Goal: Find specific page/section: Find specific page/section

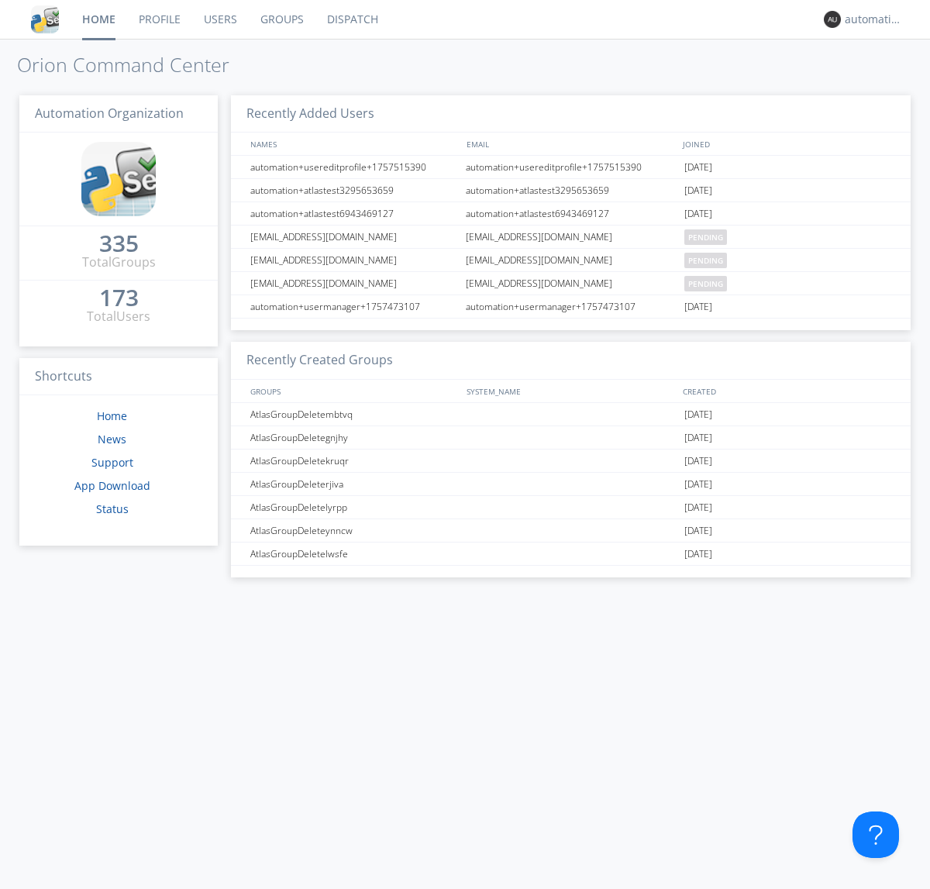
click at [351, 19] on link "Dispatch" at bounding box center [352, 19] width 74 height 39
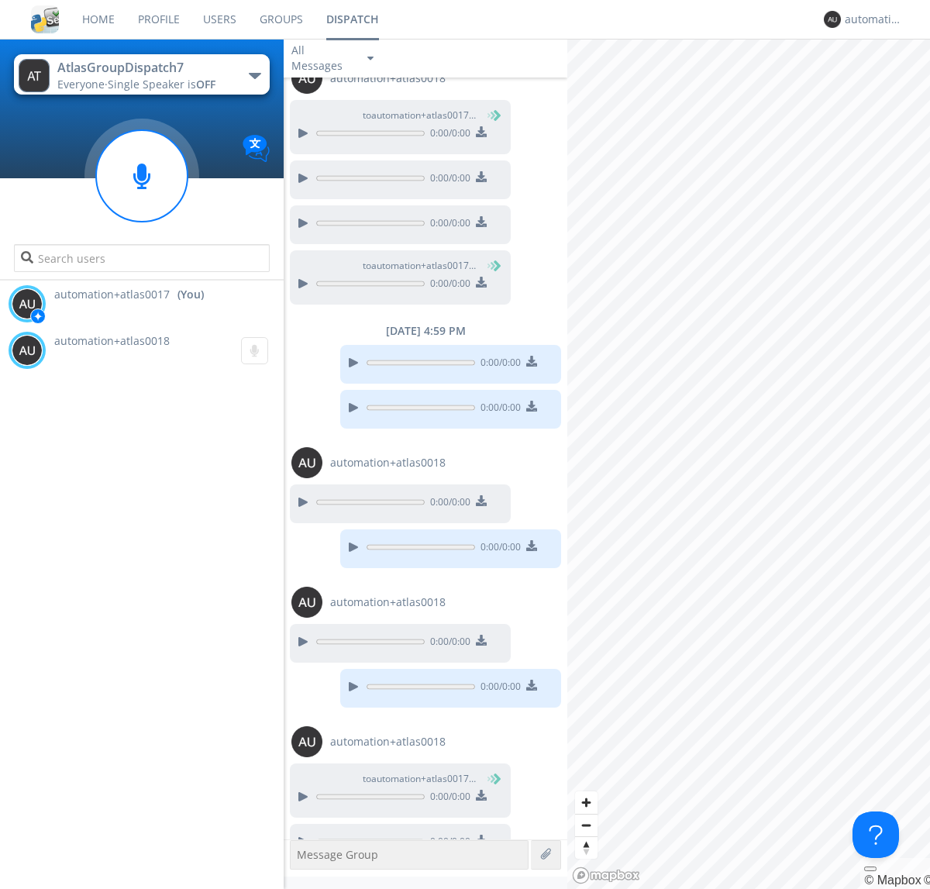
scroll to position [673, 0]
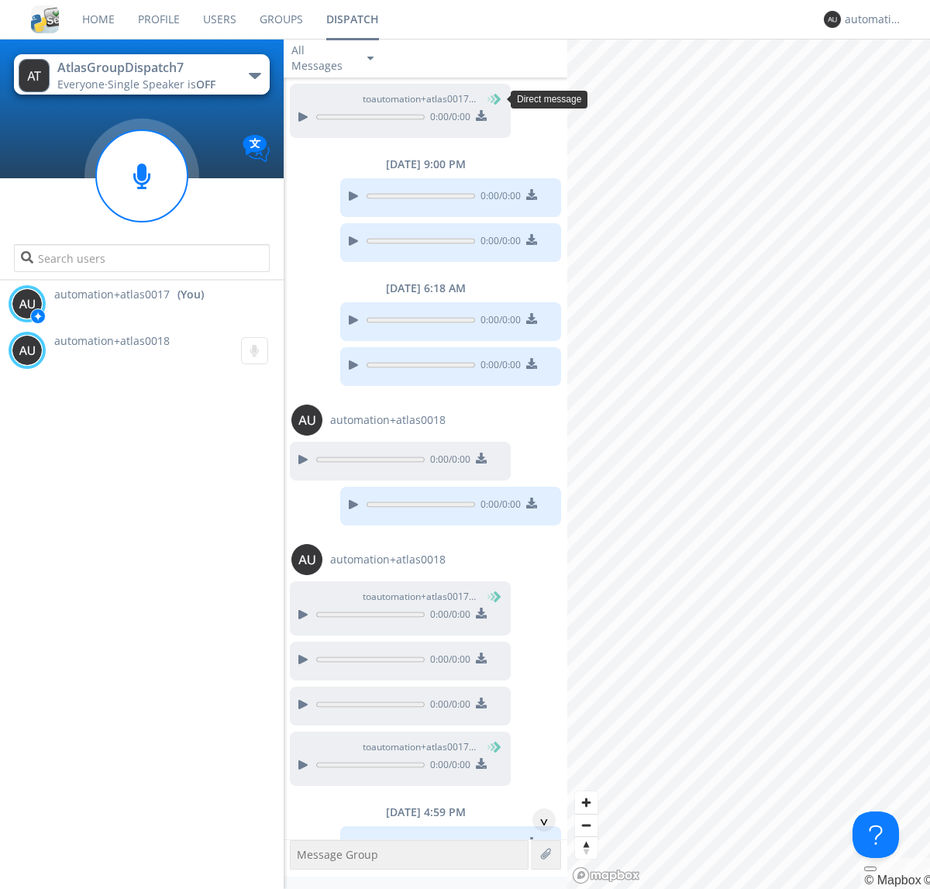
scroll to position [118, 0]
click at [538, 820] on div "^" at bounding box center [543, 819] width 23 height 23
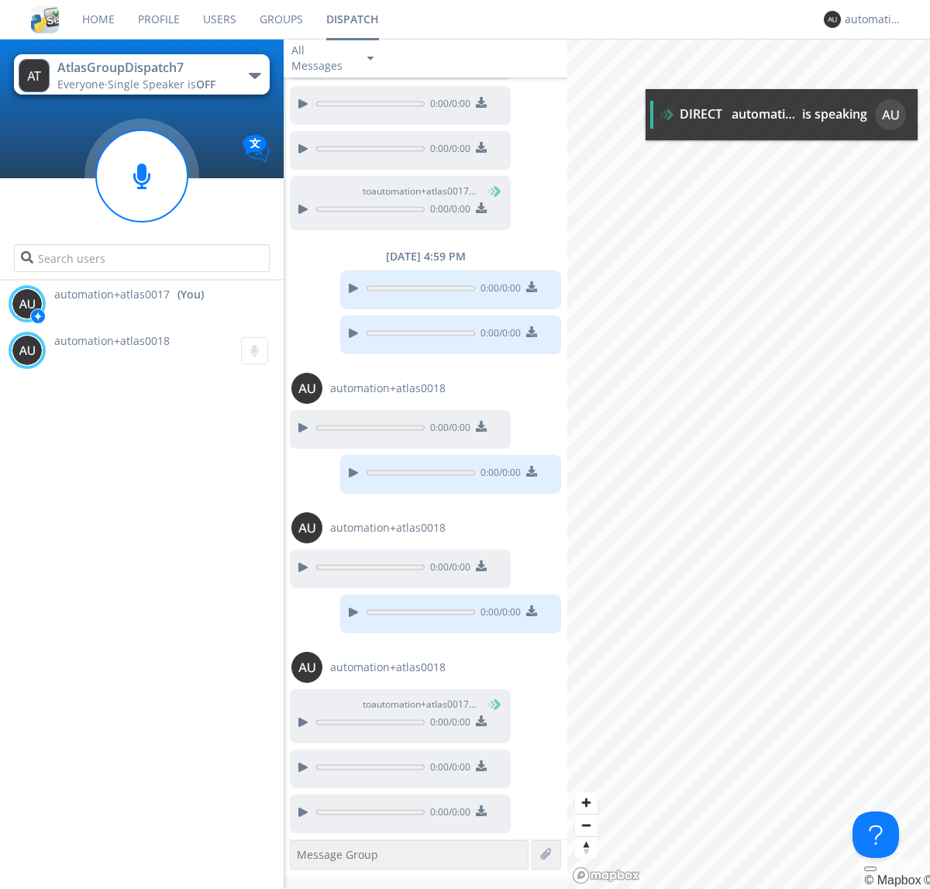
scroll to position [734, 0]
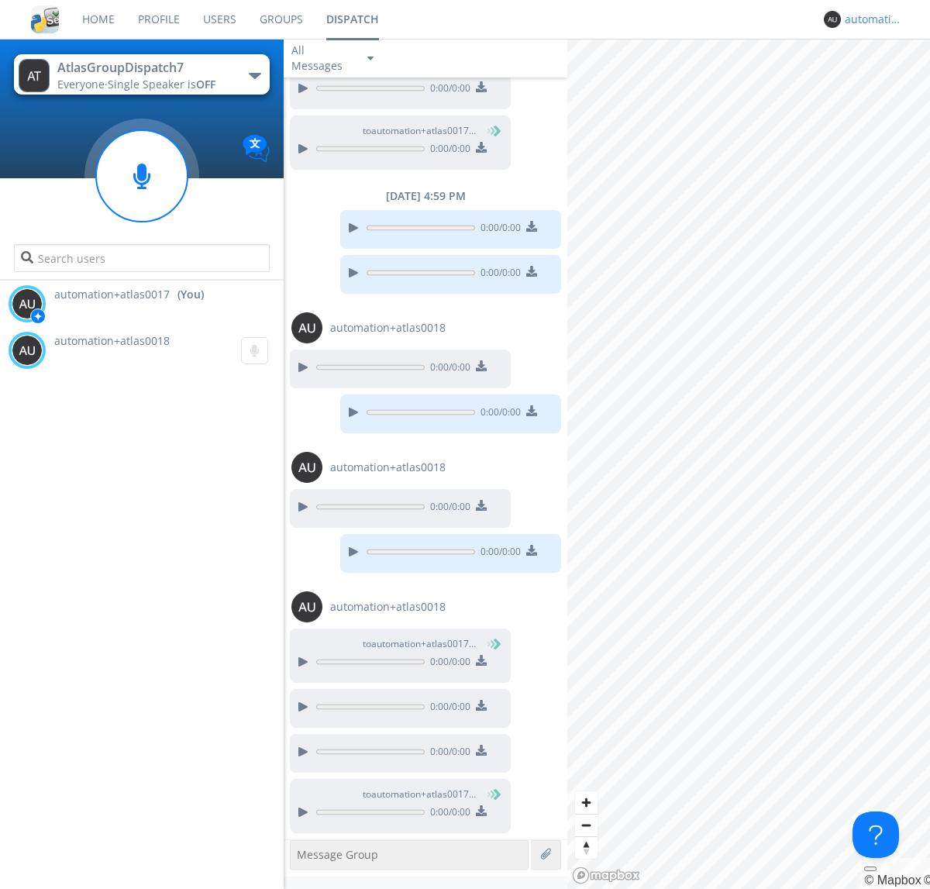
click at [869, 19] on div "automation+atlas0017" at bounding box center [874, 19] width 58 height 15
